Goal: Task Accomplishment & Management: Complete application form

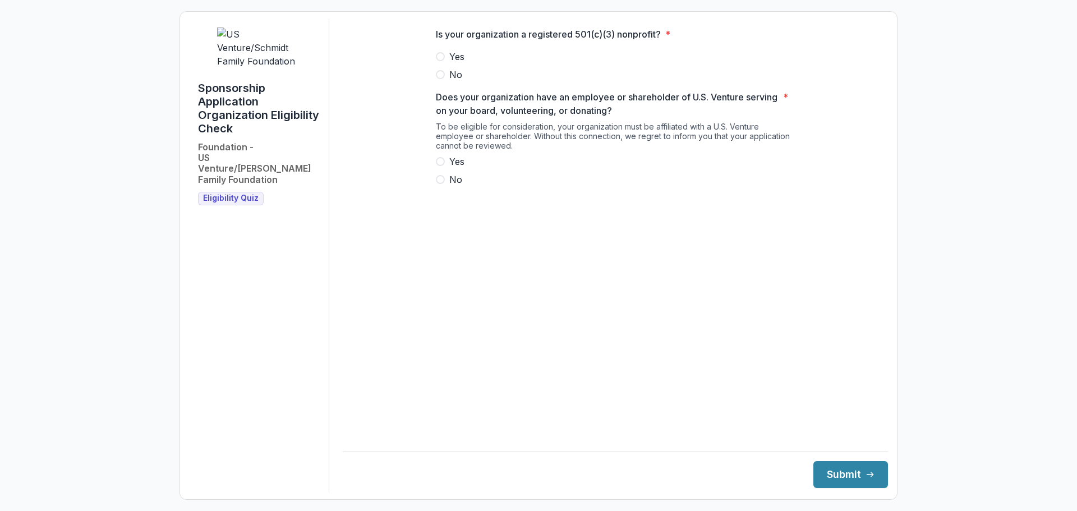
click at [451, 63] on span "Yes" at bounding box center [456, 56] width 15 height 13
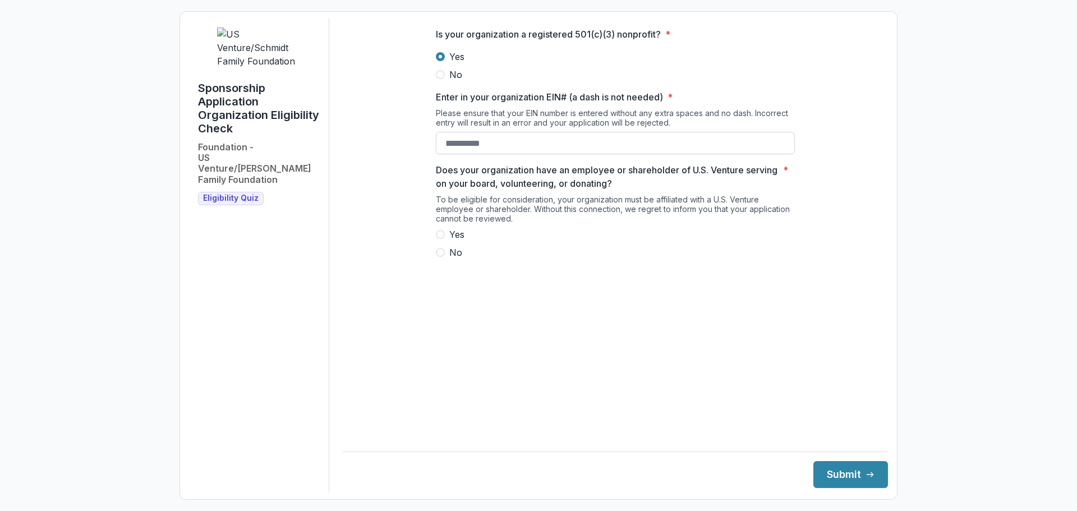
click at [444, 154] on input "Enter in your organization EIN# (a dash is not needed) *" at bounding box center [615, 143] width 359 height 22
click at [511, 152] on input "******" at bounding box center [615, 143] width 359 height 22
click at [463, 240] on span "Yes" at bounding box center [456, 234] width 15 height 13
type input "**********"
click at [843, 471] on button "Submit" at bounding box center [850, 474] width 75 height 27
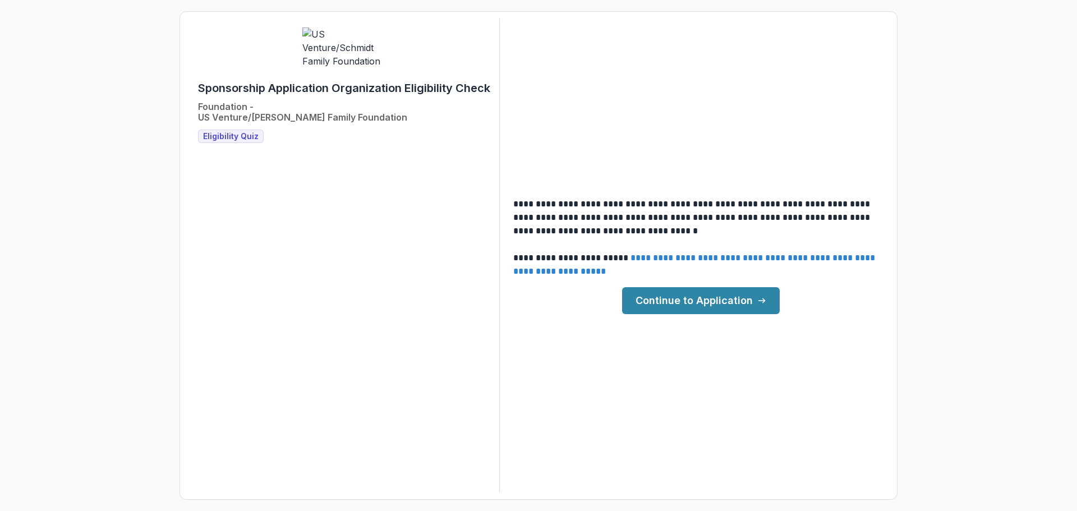
click at [688, 301] on link "Continue to Application" at bounding box center [701, 300] width 158 height 27
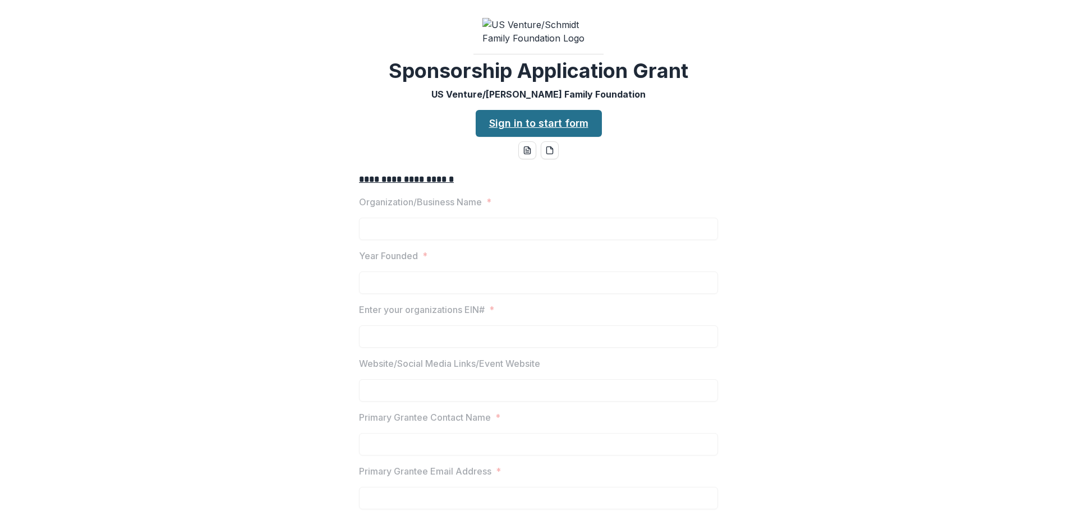
click at [524, 136] on link "Sign in to start form" at bounding box center [539, 123] width 126 height 27
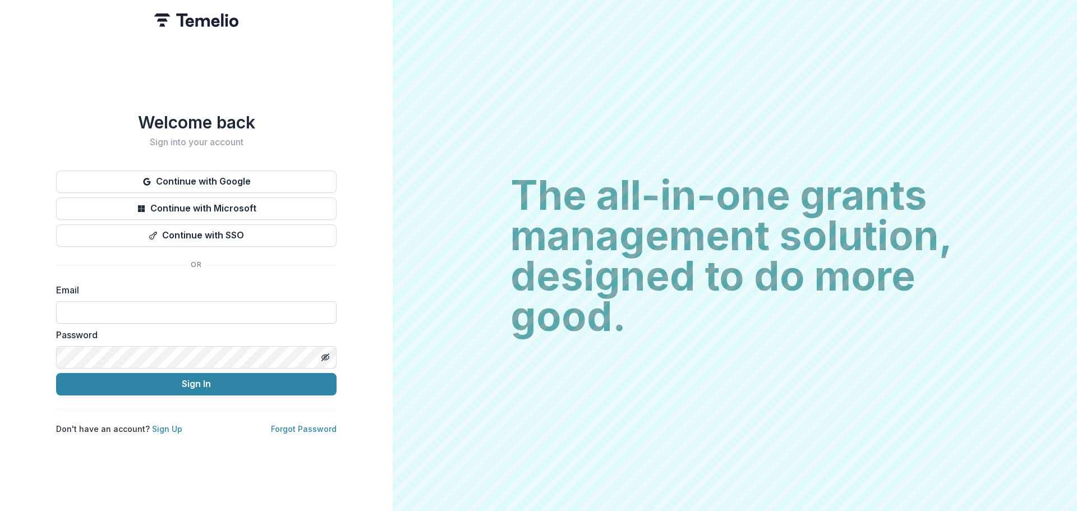
click at [126, 301] on input at bounding box center [196, 312] width 281 height 22
click at [151, 306] on input at bounding box center [196, 312] width 281 height 22
type input "**********"
click at [56, 373] on button "Sign In" at bounding box center [196, 384] width 281 height 22
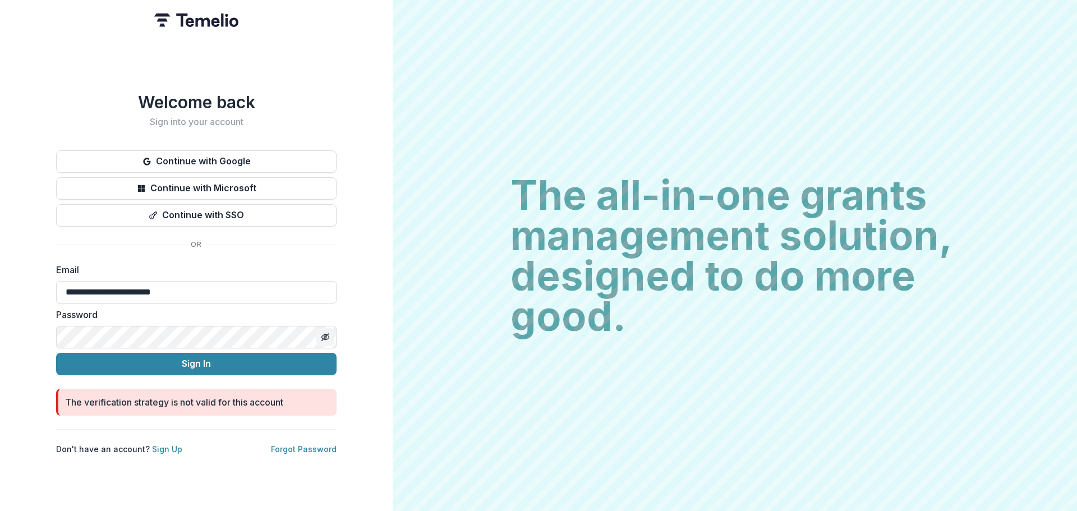
click at [331, 328] on button "Toggle password visibility" at bounding box center [325, 337] width 18 height 18
click at [238, 157] on button "Continue with Google" at bounding box center [196, 161] width 281 height 22
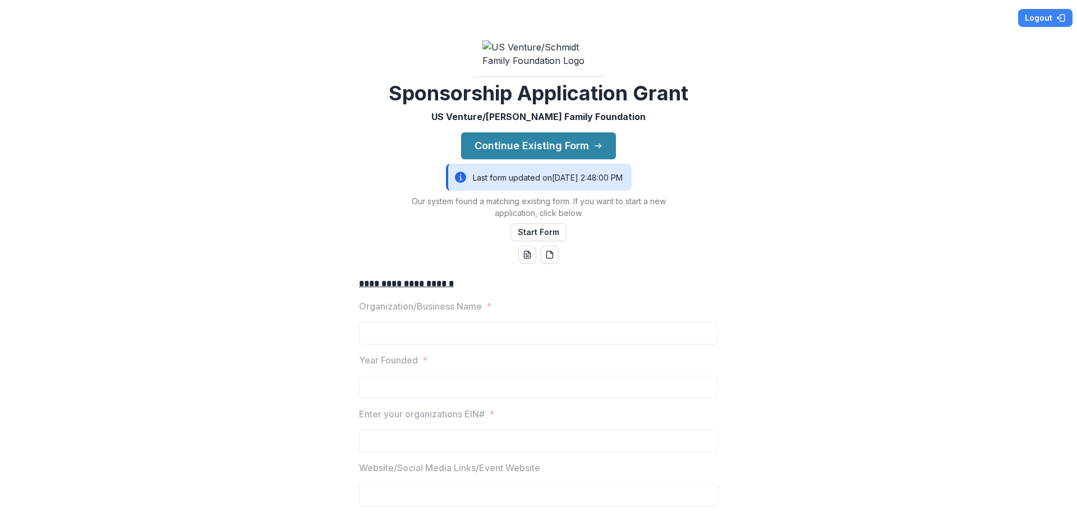
click at [544, 61] on img at bounding box center [538, 53] width 112 height 27
click at [514, 154] on button "Continue Existing Form" at bounding box center [538, 145] width 155 height 27
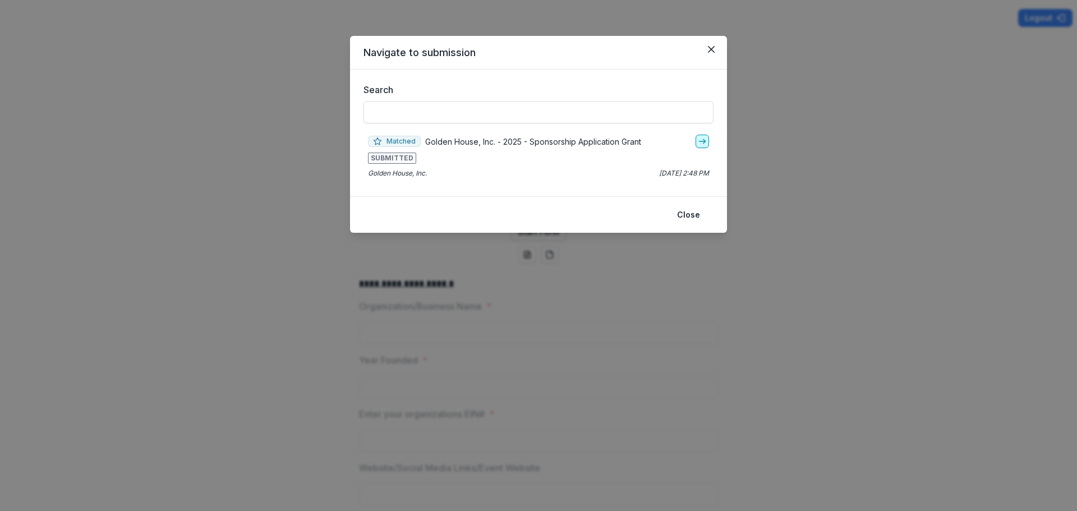
click at [704, 143] on polyline "go-to" at bounding box center [705, 141] width 2 height 4
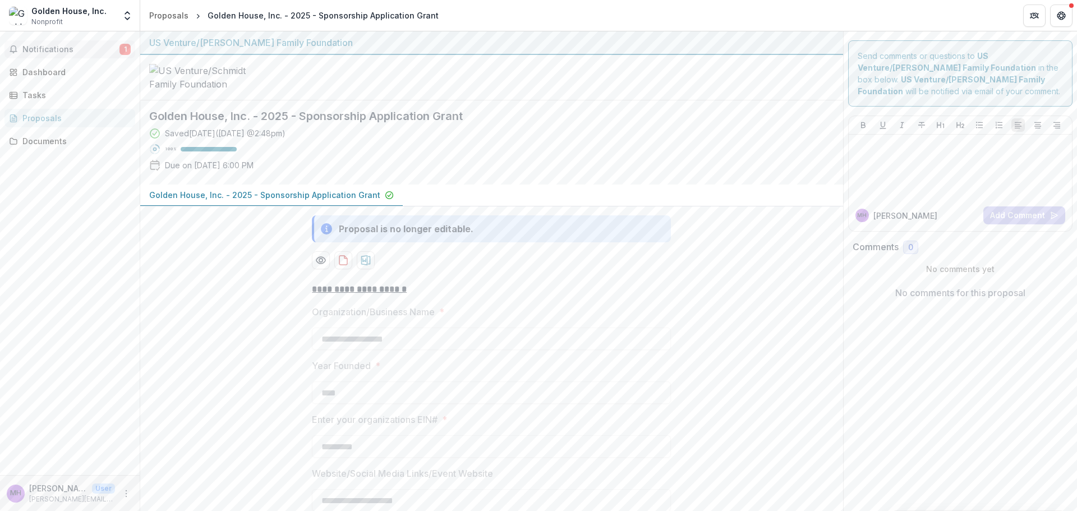
click at [63, 48] on span "Notifications" at bounding box center [70, 50] width 97 height 10
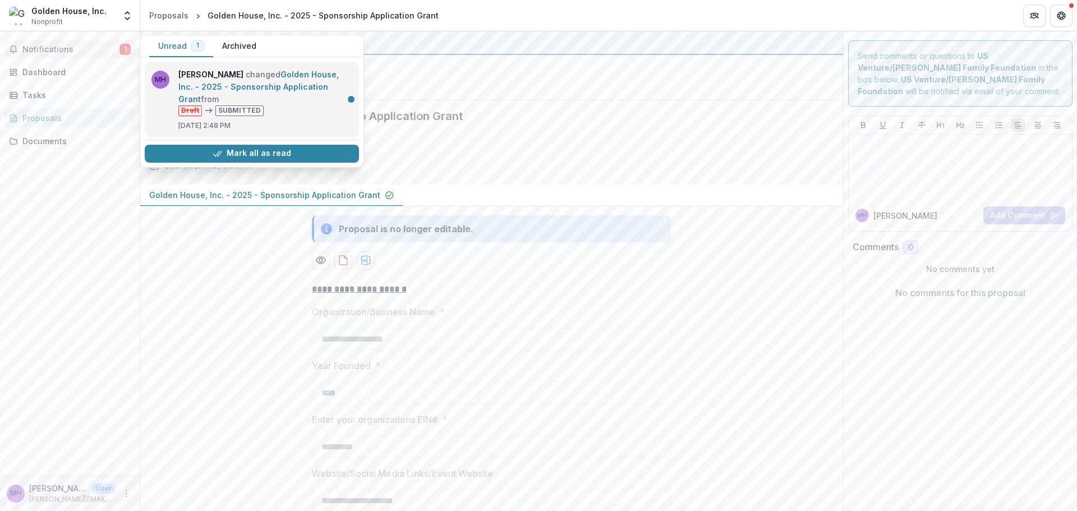
click at [256, 99] on link "Golden House, Inc. - 2025 - Sponsorship Application Grant" at bounding box center [258, 87] width 160 height 34
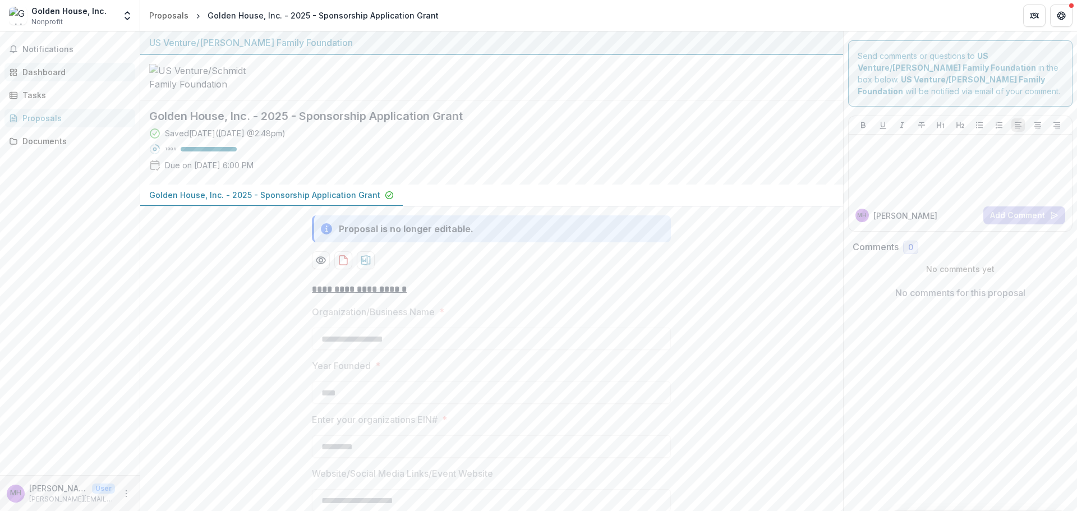
click at [38, 73] on div "Dashboard" at bounding box center [74, 72] width 104 height 12
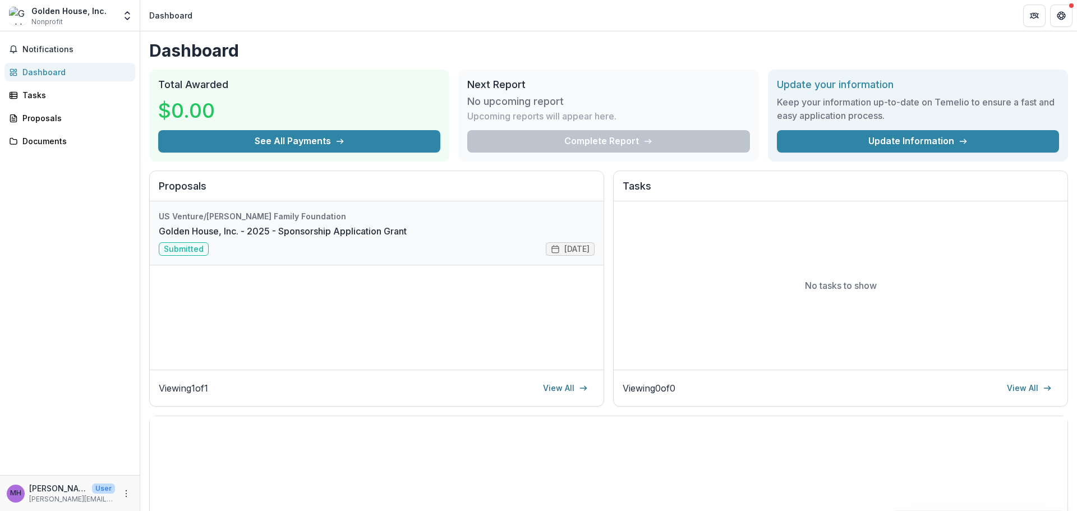
click at [266, 238] on link "Golden House, Inc. - 2025 - Sponsorship Application Grant" at bounding box center [283, 230] width 248 height 13
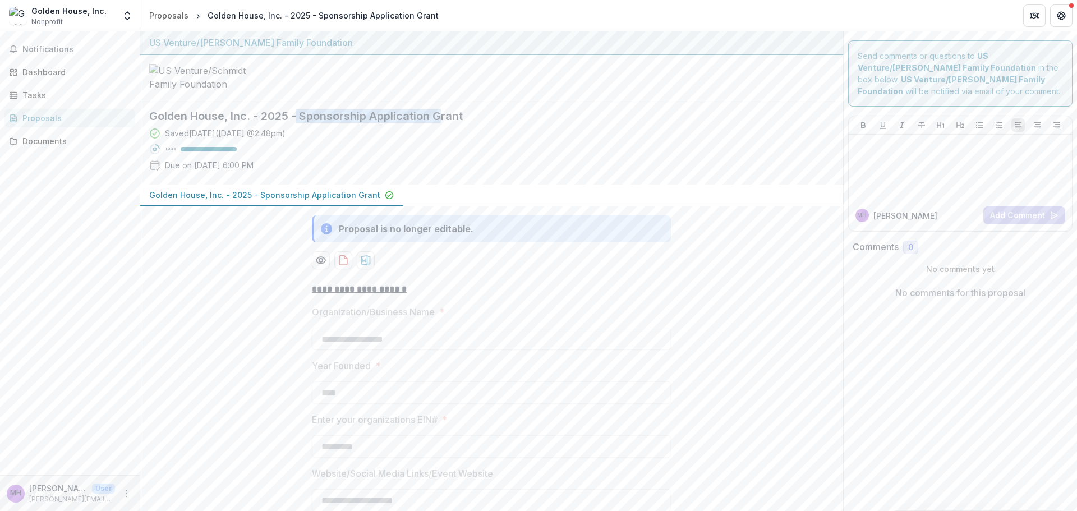
drag, startPoint x: 299, startPoint y: 120, endPoint x: 442, endPoint y: 121, distance: 143.1
click at [442, 121] on h2 "Golden House, Inc. - 2025 - Sponsorship Application Grant" at bounding box center [482, 115] width 667 height 13
